Goal: Information Seeking & Learning: Find contact information

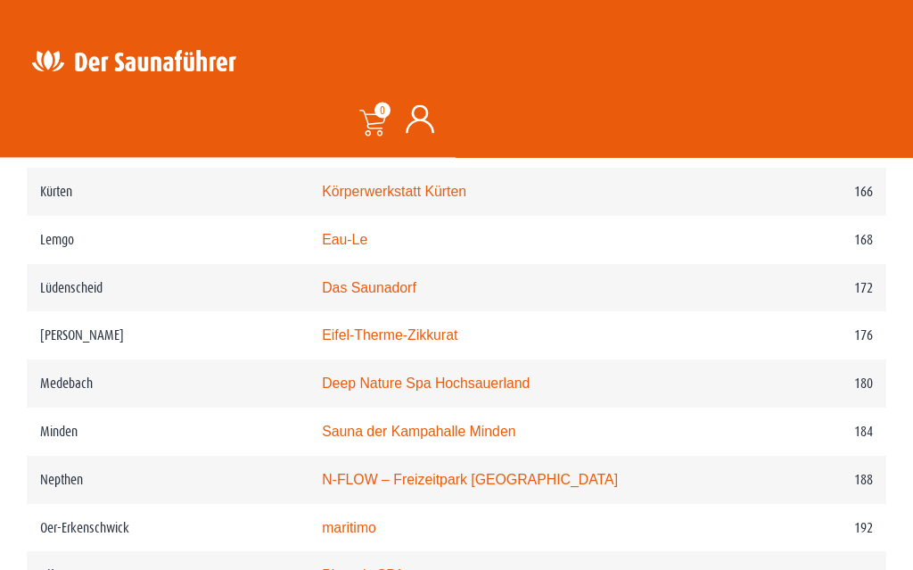
scroll to position [2732, 0]
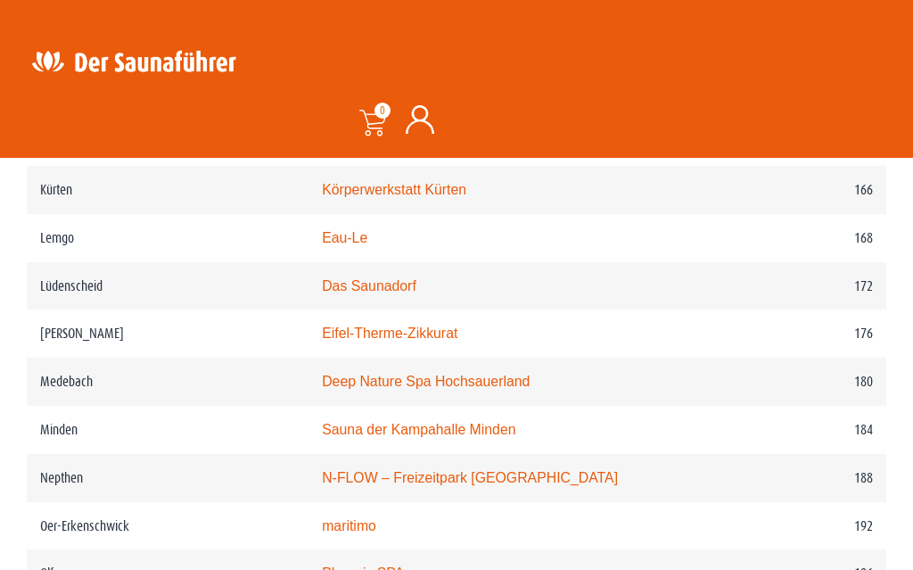
click at [423, 341] on link "Eifel-Therme-Zikkurat" at bounding box center [390, 332] width 136 height 15
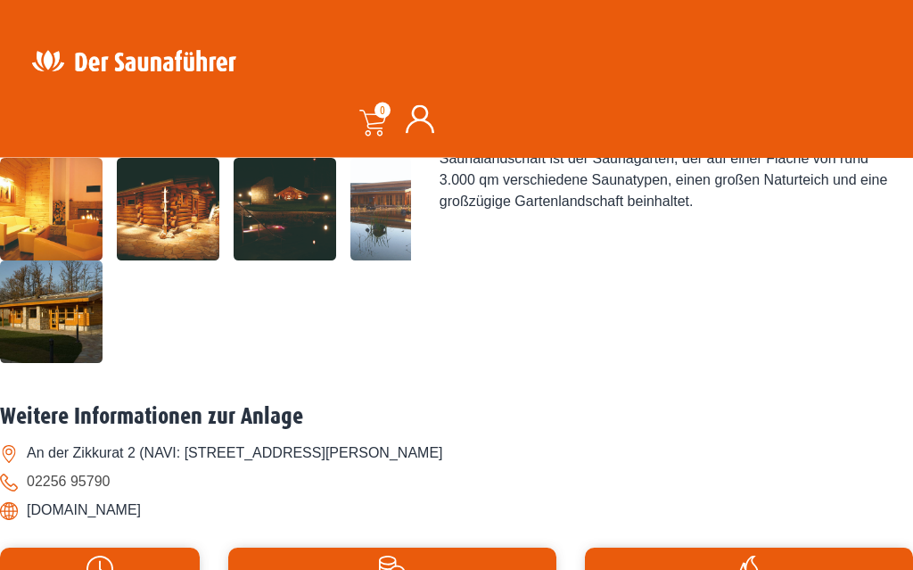
scroll to position [546, 0]
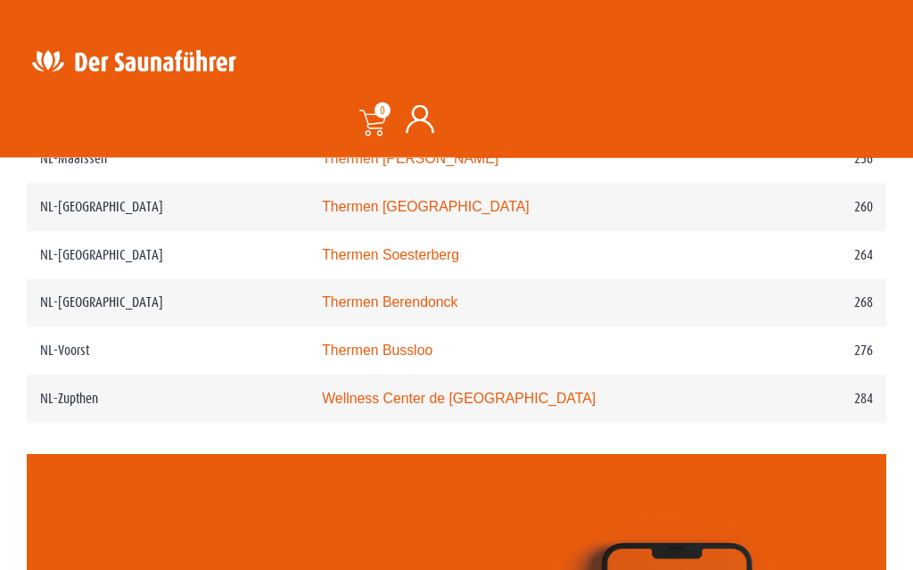
scroll to position [3915, 0]
click at [416, 357] on link "Thermen Bussloo" at bounding box center [377, 349] width 111 height 15
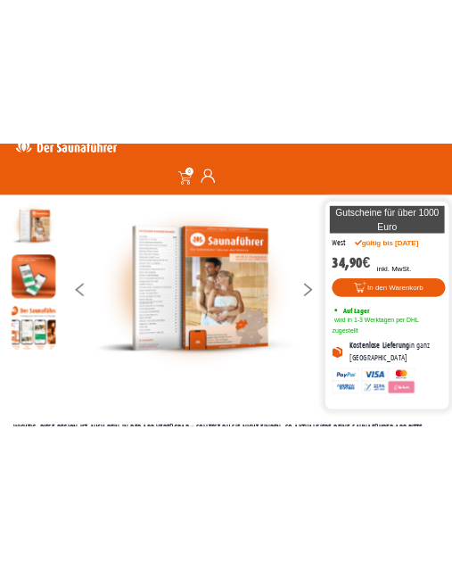
scroll to position [0, 0]
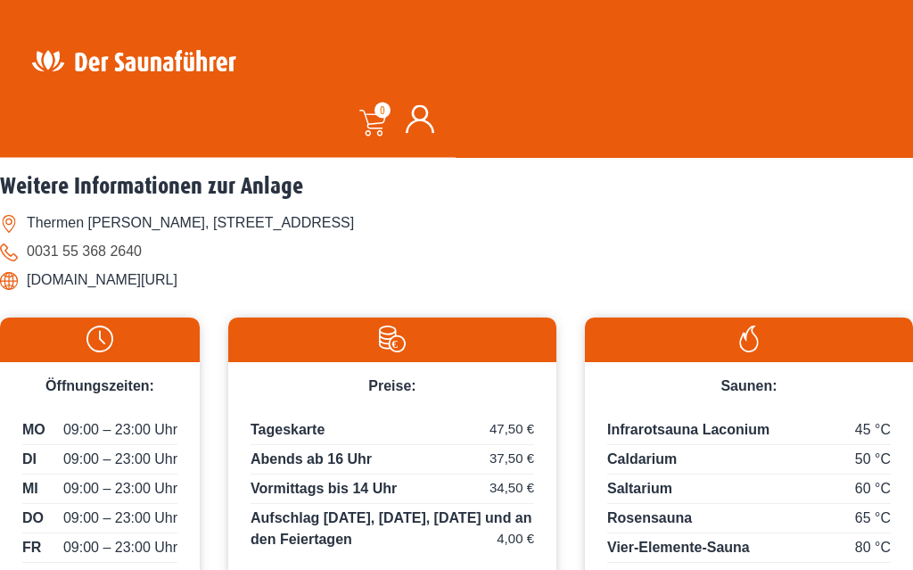
scroll to position [894, 0]
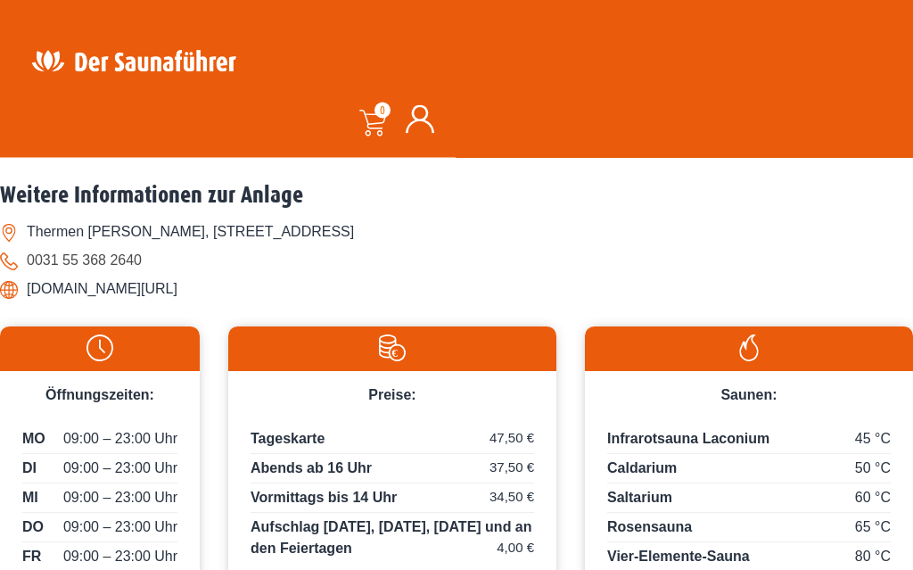
click at [109, 304] on li "www.thermenbussloo.nl/" at bounding box center [456, 289] width 913 height 29
click at [119, 303] on li "www.thermenbussloo.nl/" at bounding box center [456, 289] width 913 height 29
click at [82, 303] on li "www.thermenbussloo.nl/" at bounding box center [456, 289] width 913 height 29
click at [102, 303] on li "www.thermenbussloo.nl/" at bounding box center [456, 289] width 913 height 29
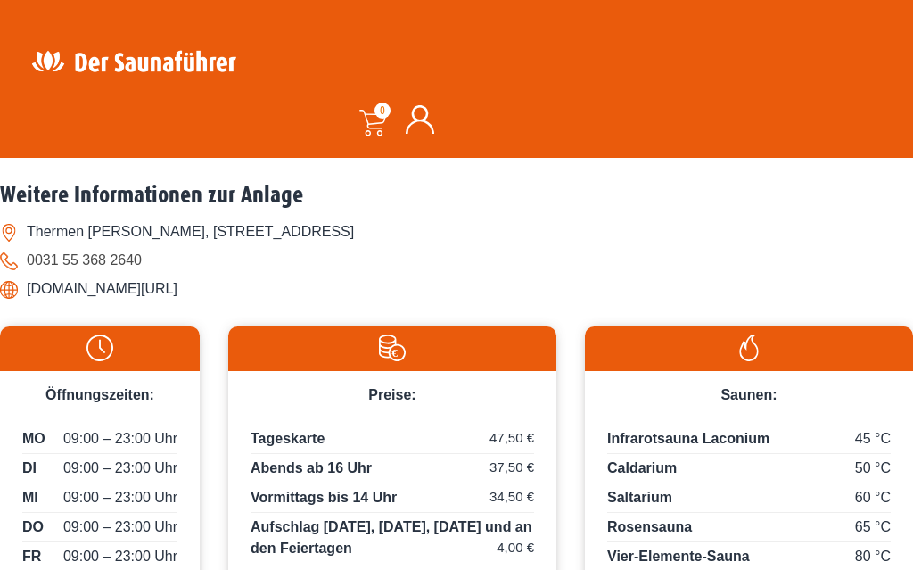
click at [132, 303] on li "www.thermenbussloo.nl/" at bounding box center [456, 289] width 913 height 29
click at [167, 303] on li "www.thermenbussloo.nl/" at bounding box center [456, 289] width 913 height 29
click at [114, 303] on li "www.thermenbussloo.nl/" at bounding box center [456, 289] width 913 height 29
click at [83, 303] on li "www.thermenbussloo.nl/" at bounding box center [456, 289] width 913 height 29
click at [30, 275] on li "0031 55 368 2640" at bounding box center [456, 260] width 913 height 29
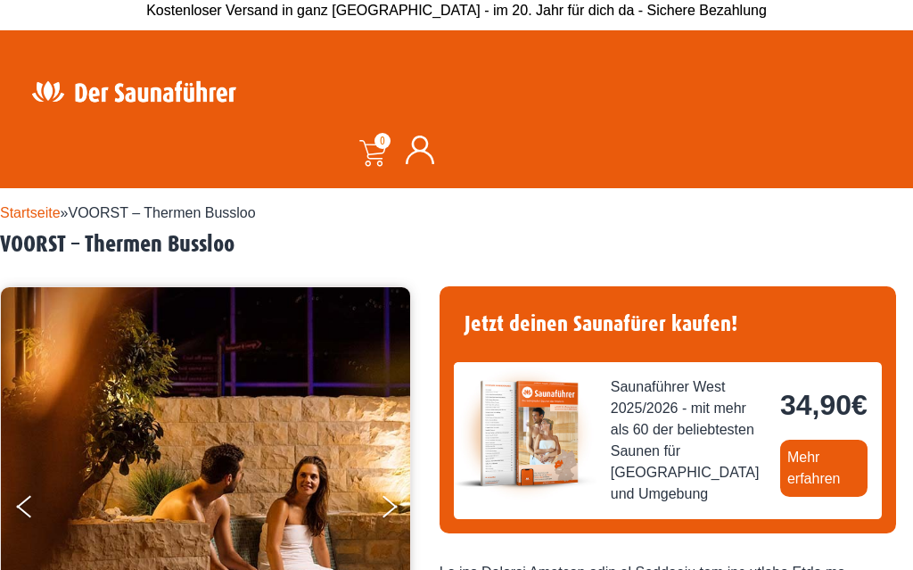
scroll to position [0, 0]
